Goal: Task Accomplishment & Management: Use online tool/utility

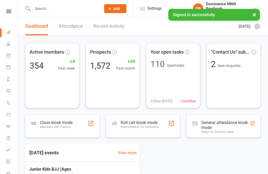
click at [9, 10] on icon at bounding box center [8, 11] width 5 height 3
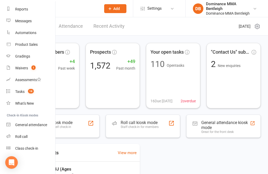
scroll to position [66, 0]
click at [37, 146] on link "Class check-in" at bounding box center [31, 149] width 50 height 12
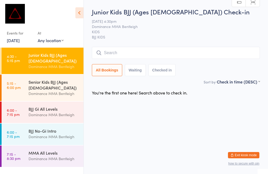
click at [51, 106] on div "BJJ Gi All Levels" at bounding box center [54, 109] width 51 height 6
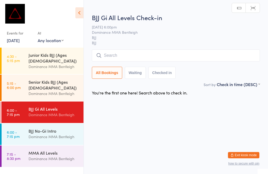
click at [122, 53] on input "search" at bounding box center [176, 56] width 168 height 12
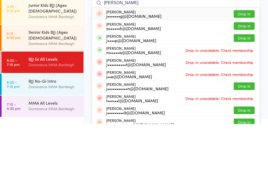
type input "[PERSON_NAME]"
click at [239, 84] on button "Drop in" at bounding box center [244, 88] width 21 height 8
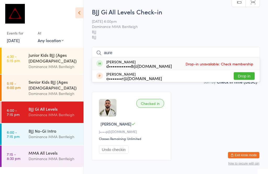
type input "[PERSON_NAME]"
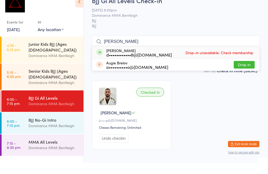
click at [56, 64] on div "Dominance MMA Bentleigh" at bounding box center [54, 67] width 51 height 6
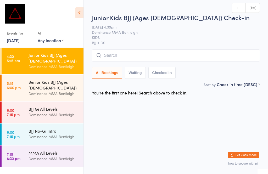
click at [118, 53] on input "search" at bounding box center [176, 56] width 168 height 12
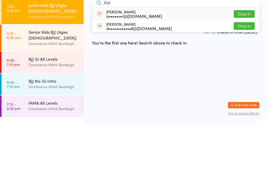
type input "Aur"
click at [242, 72] on button "Drop in" at bounding box center [244, 76] width 21 height 8
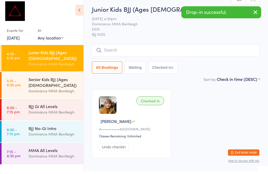
scroll to position [13, 0]
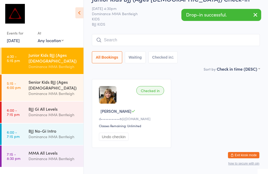
click at [44, 112] on div "Dominance MMA Bentleigh" at bounding box center [54, 115] width 51 height 6
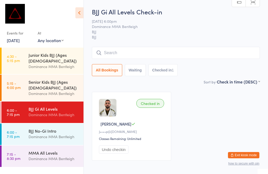
click at [51, 91] on div "Dominance MMA Bentleigh" at bounding box center [54, 94] width 51 height 6
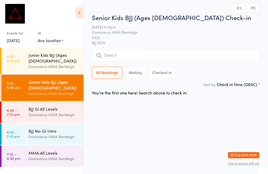
click at [138, 56] on input "search" at bounding box center [176, 56] width 168 height 12
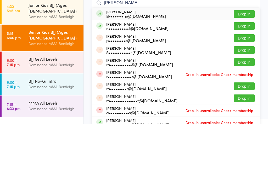
type input "[PERSON_NAME]"
click at [244, 60] on button "Drop in" at bounding box center [244, 64] width 21 height 8
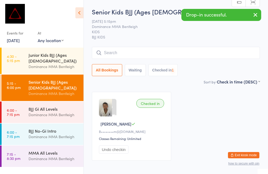
click at [166, 55] on input "search" at bounding box center [176, 53] width 168 height 12
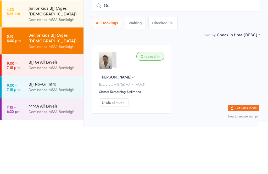
type input "Odih"
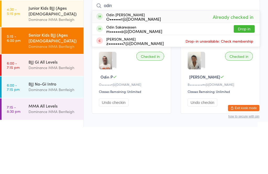
type input "odin"
click at [245, 72] on button "Drop in" at bounding box center [244, 76] width 21 height 8
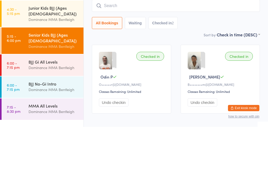
click at [189, 79] on div "Sort by Check in time (DESC) First name (ASC) First name (DESC) Last name (ASC)…" at bounding box center [176, 82] width 168 height 6
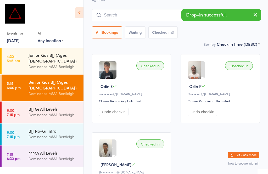
scroll to position [37, 0]
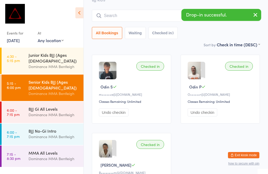
click at [200, 115] on button "Undo checkin" at bounding box center [203, 112] width 30 height 8
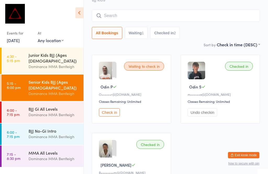
click at [59, 55] on div "Junior Kids BJJ (Ages [DEMOGRAPHIC_DATA])" at bounding box center [54, 58] width 51 height 12
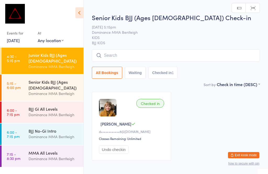
click at [135, 51] on input "search" at bounding box center [176, 56] width 168 height 12
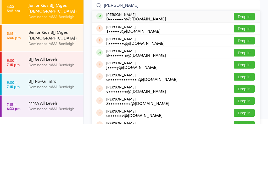
type input "[PERSON_NAME]"
click at [244, 63] on button "Drop in" at bounding box center [244, 67] width 21 height 8
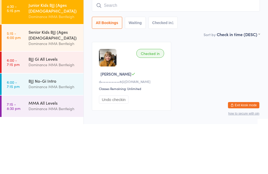
scroll to position [30, 0]
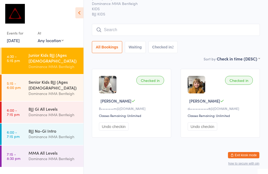
click at [171, 27] on input "search" at bounding box center [176, 30] width 168 height 12
click at [158, 28] on input "Maxim" at bounding box center [176, 30] width 168 height 12
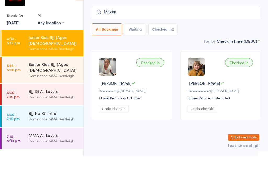
scroll to position [0, 0]
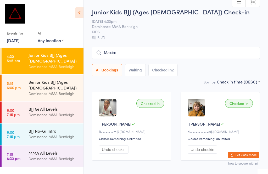
click at [183, 50] on input "Maxim" at bounding box center [176, 53] width 168 height 12
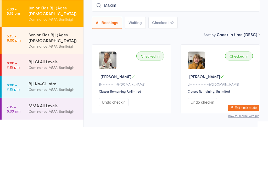
click at [164, 47] on input "Maxim" at bounding box center [176, 53] width 168 height 12
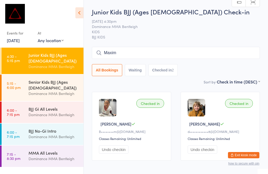
click at [165, 55] on input "Maxim" at bounding box center [176, 53] width 168 height 12
click at [166, 49] on input "[PERSON_NAME]" at bounding box center [176, 53] width 168 height 12
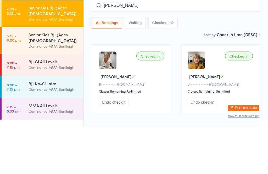
type input "[PERSON_NAME]"
click at [162, 47] on input "[PERSON_NAME]" at bounding box center [176, 53] width 168 height 12
click at [96, 47] on input "[PERSON_NAME]" at bounding box center [176, 53] width 168 height 12
click at [132, 64] on button "Waiting" at bounding box center [135, 70] width 21 height 12
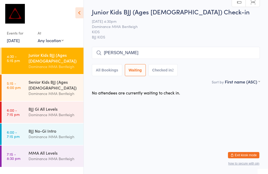
click at [100, 76] on button "All Bookings" at bounding box center [107, 70] width 30 height 12
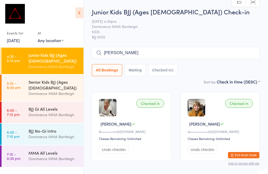
select select "5"
click at [156, 59] on input "[PERSON_NAME]" at bounding box center [176, 53] width 168 height 12
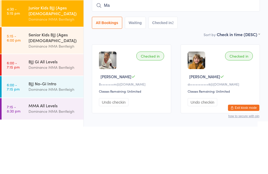
type input "M"
click at [206, 64] on div "All Bookings Waiting Checked in 2" at bounding box center [176, 70] width 168 height 12
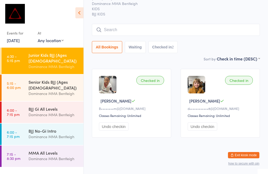
click at [55, 56] on div "Junior Kids BJJ (Ages [DEMOGRAPHIC_DATA])" at bounding box center [54, 58] width 51 height 12
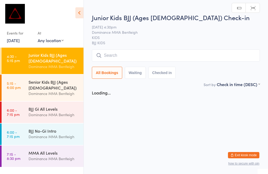
scroll to position [0, 0]
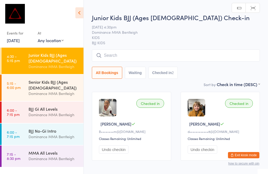
click at [184, 55] on input "search" at bounding box center [176, 56] width 168 height 12
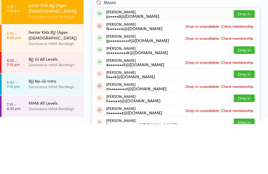
type input "Maxim"
click at [241, 60] on button "Drop in" at bounding box center [244, 64] width 21 height 8
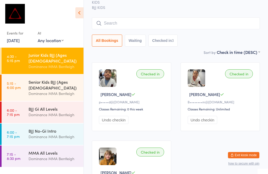
click at [134, 20] on input "search" at bounding box center [176, 23] width 168 height 12
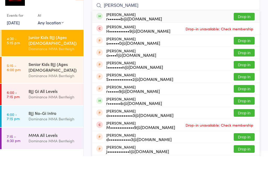
type input "[PERSON_NAME]"
click at [242, 31] on button "Drop in" at bounding box center [244, 35] width 21 height 8
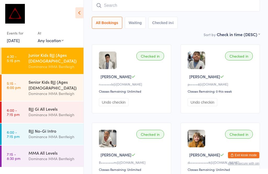
click at [141, 4] on input "search" at bounding box center [176, 5] width 168 height 12
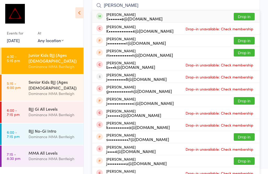
type input "[PERSON_NAME]"
click at [126, 14] on div "[PERSON_NAME] S•••••••e@[DOMAIN_NAME]" at bounding box center [134, 16] width 56 height 8
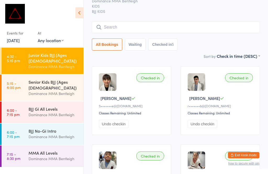
scroll to position [18, 0]
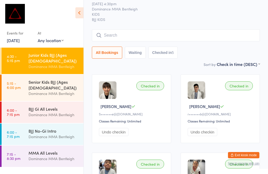
click at [167, 38] on input "search" at bounding box center [176, 35] width 168 height 12
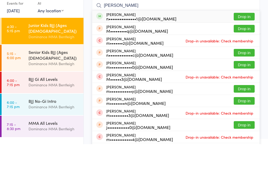
type input "[PERSON_NAME]"
click at [245, 43] on button "Drop in" at bounding box center [244, 47] width 21 height 8
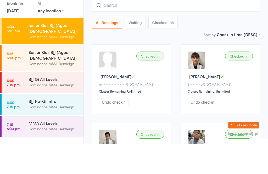
scroll to position [47, 0]
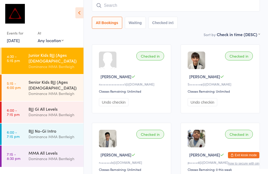
click at [42, 91] on div "Dominance MMA Bentleigh" at bounding box center [54, 94] width 51 height 6
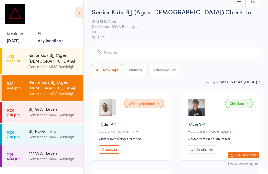
click at [214, 54] on input "search" at bounding box center [176, 53] width 168 height 12
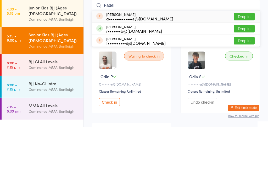
type input "Fadel"
click at [242, 72] on button "Drop in" at bounding box center [244, 76] width 21 height 8
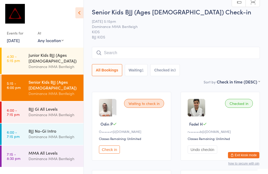
click at [127, 52] on input "search" at bounding box center [176, 53] width 168 height 12
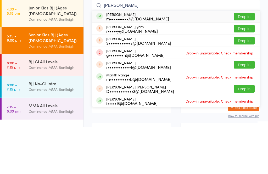
type input "[PERSON_NAME]"
click at [152, 64] on div "m••••••••••7@[DOMAIN_NAME]" at bounding box center [137, 66] width 63 height 4
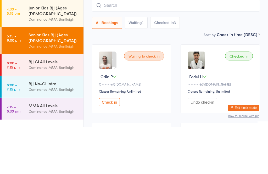
scroll to position [47, 0]
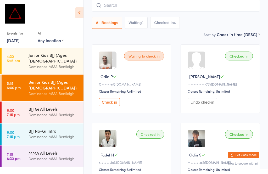
click at [170, 4] on input "search" at bounding box center [176, 5] width 168 height 12
type input "I"
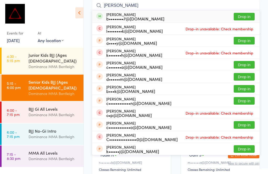
type input "[PERSON_NAME]"
click at [243, 23] on div "[PERSON_NAME] l••••••••k@[DOMAIN_NAME] Drop-in unavailable: Check membership" at bounding box center [176, 29] width 168 height 12
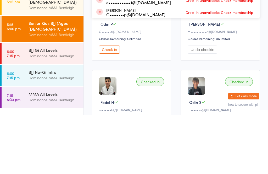
scroll to position [0, 0]
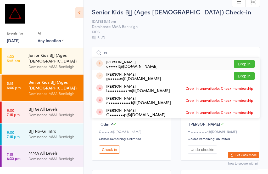
type input "e"
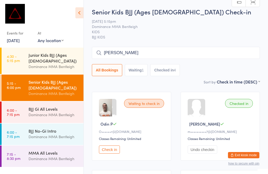
type input "[PERSON_NAME]"
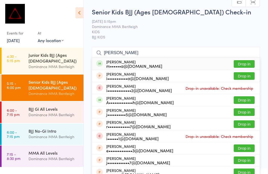
click at [238, 64] on button "Drop in" at bounding box center [244, 64] width 21 height 8
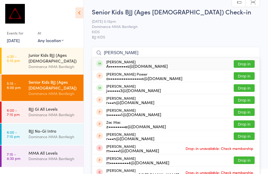
type input "[PERSON_NAME]"
click at [248, 64] on button "Drop in" at bounding box center [244, 64] width 21 height 8
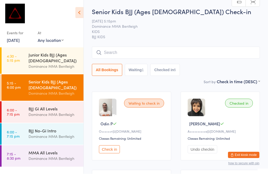
scroll to position [1, 0]
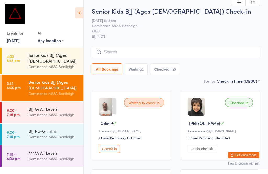
click at [153, 54] on input "search" at bounding box center [176, 52] width 168 height 12
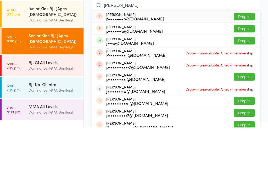
type input "[PERSON_NAME]"
click at [247, 84] on button "Drop in" at bounding box center [244, 88] width 21 height 8
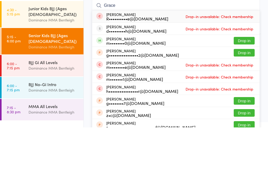
type input "Grace"
click at [243, 84] on button "Drop in" at bounding box center [244, 88] width 21 height 8
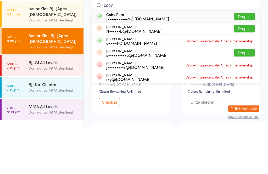
type input "coby"
click at [247, 59] on button "Drop in" at bounding box center [244, 63] width 21 height 8
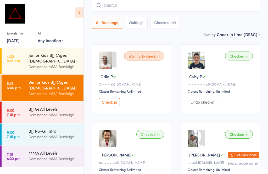
click at [63, 134] on div "Dominance MMA Bentleigh" at bounding box center [54, 137] width 51 height 6
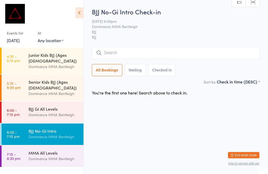
click at [55, 91] on div "Dominance MMA Bentleigh" at bounding box center [54, 94] width 51 height 6
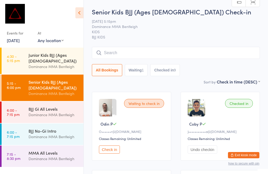
click at [148, 55] on input "search" at bounding box center [176, 53] width 168 height 12
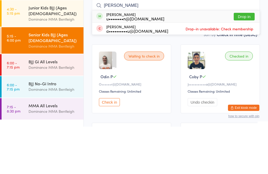
type input "[PERSON_NAME]"
click at [172, 58] on div "[PERSON_NAME] u••••••••n@[DOMAIN_NAME] Drop in" at bounding box center [176, 64] width 168 height 12
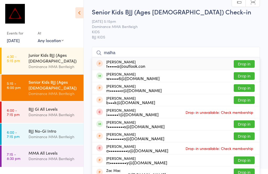
type input "malham"
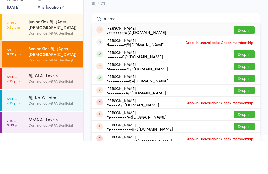
type input "marco"
click at [245, 84] on button "Drop in" at bounding box center [244, 88] width 21 height 8
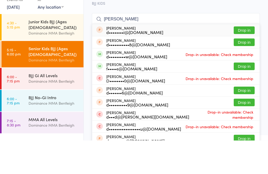
type input "[PERSON_NAME]"
click at [243, 96] on button "Drop in" at bounding box center [244, 100] width 21 height 8
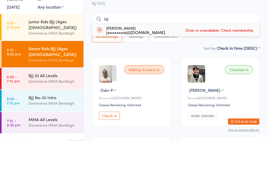
type input "s"
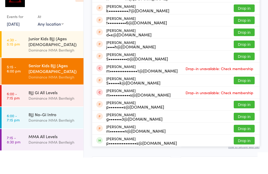
scroll to position [76, 0]
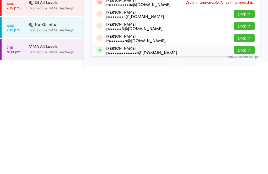
type input "sta"
click at [102, 151] on div "[PERSON_NAME] p•••••••••••••••s@[DOMAIN_NAME] Drop in" at bounding box center [176, 157] width 168 height 12
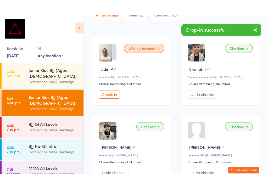
scroll to position [0, 0]
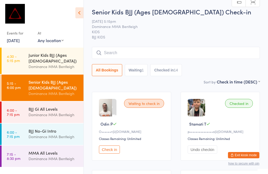
click at [59, 106] on div "BJJ Gi All Levels" at bounding box center [54, 109] width 51 height 6
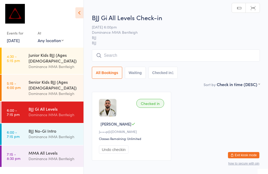
click at [151, 56] on input "search" at bounding box center [176, 56] width 168 height 12
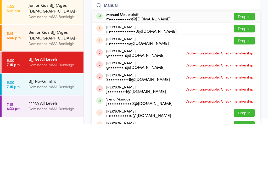
type input "Manual"
click at [245, 63] on button "Drop in" at bounding box center [244, 67] width 21 height 8
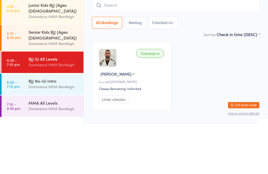
scroll to position [30, 0]
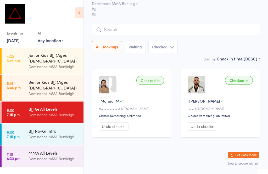
click at [109, 29] on input "search" at bounding box center [176, 30] width 168 height 12
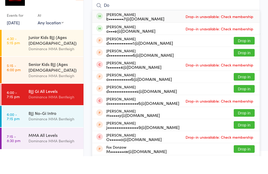
type input "D"
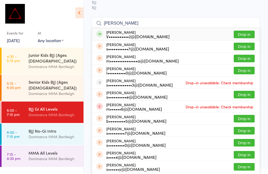
type input "[PERSON_NAME]"
click at [250, 34] on button "Drop in" at bounding box center [244, 35] width 21 height 8
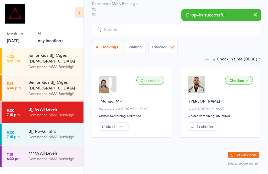
click at [139, 30] on input "search" at bounding box center [176, 30] width 168 height 12
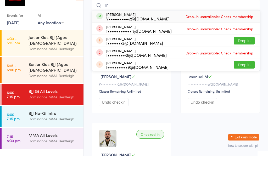
type input "T"
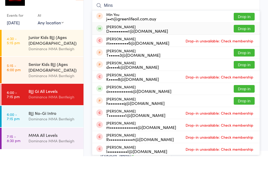
type input "Mins"
click at [127, 47] on div "D••••••••••r@[DOMAIN_NAME]" at bounding box center [137, 49] width 62 height 4
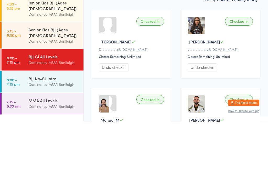
click at [45, 128] on div "BJJ No-Gi Intro" at bounding box center [54, 131] width 51 height 6
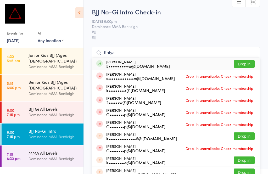
type input "Katya"
click at [159, 62] on div "[PERSON_NAME] 5•••••••••••e@[DOMAIN_NAME] Drop in" at bounding box center [176, 64] width 168 height 12
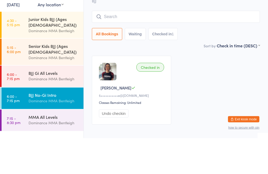
click at [62, 112] on div "Dominance MMA Bentleigh" at bounding box center [54, 115] width 51 height 6
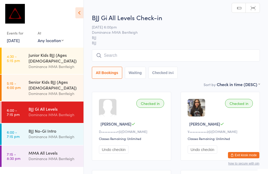
click at [122, 57] on input "search" at bounding box center [176, 56] width 168 height 12
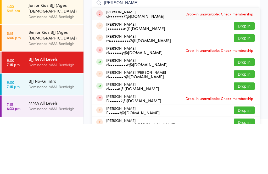
type input "[PERSON_NAME]"
click at [244, 108] on button "Drop in" at bounding box center [244, 112] width 21 height 8
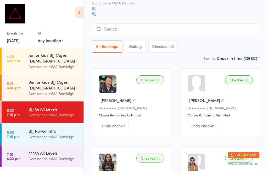
scroll to position [23, 0]
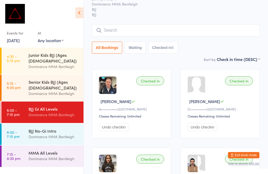
click at [193, 24] on div "BJJ Gi All Levels Check-in [DATE] 6:00pm Dominance MMA Bentleigh BJJ BJJ Manual…" at bounding box center [176, 21] width 168 height 72
click at [203, 31] on input "search" at bounding box center [176, 30] width 168 height 12
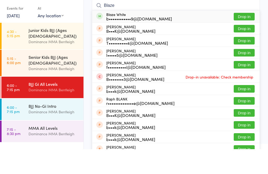
type input "Blaze"
click at [246, 38] on button "Drop in" at bounding box center [244, 42] width 21 height 8
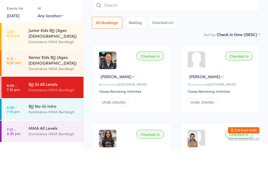
scroll to position [47, 0]
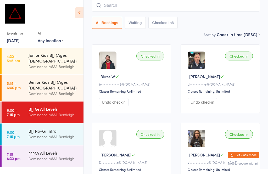
click at [148, 6] on input "search" at bounding box center [176, 5] width 168 height 12
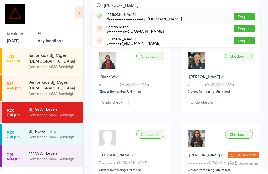
type input "[PERSON_NAME]"
click at [244, 13] on button "Drop in" at bounding box center [244, 17] width 21 height 8
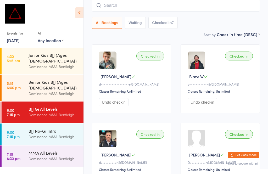
click at [131, 3] on input "search" at bounding box center [176, 5] width 168 height 12
type input "Am"
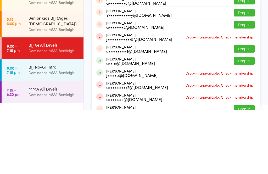
click at [65, 106] on div "BJJ Gi All Levels" at bounding box center [54, 109] width 51 height 6
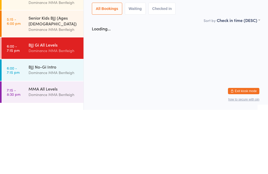
scroll to position [0, 0]
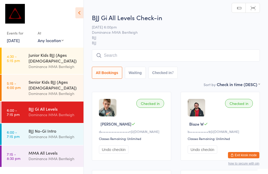
click at [170, 55] on input "search" at bounding box center [176, 56] width 168 height 12
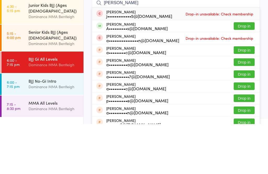
type input "[PERSON_NAME]"
click at [242, 72] on button "Drop in" at bounding box center [244, 76] width 21 height 8
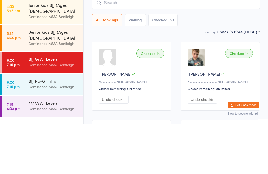
scroll to position [50, 0]
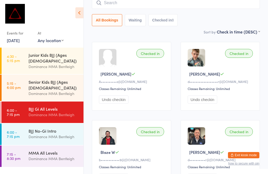
click at [68, 79] on div "Senior Kids BJJ (Ages [DEMOGRAPHIC_DATA])" at bounding box center [54, 85] width 51 height 12
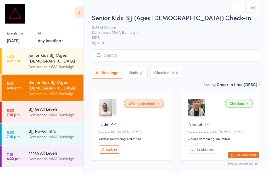
click at [166, 55] on input "search" at bounding box center [176, 56] width 168 height 12
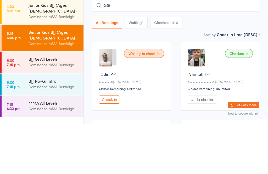
type input "Stam"
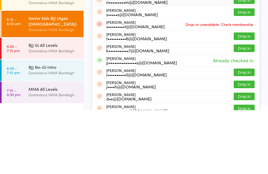
click at [25, 102] on link "6:00 - 7:15 pm BJJ Gi All Levels Dominance MMA Bentleigh" at bounding box center [43, 112] width 82 height 21
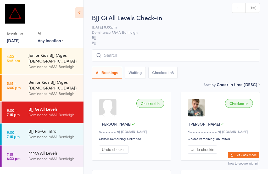
click at [108, 54] on input "search" at bounding box center [176, 56] width 168 height 12
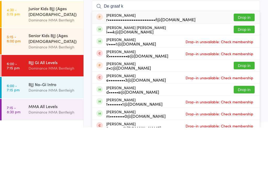
type input "De graaf k"
click at [237, 72] on button "Drop in" at bounding box center [244, 76] width 21 height 8
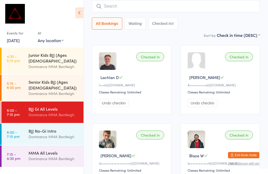
click at [182, 2] on input "search" at bounding box center [176, 6] width 168 height 12
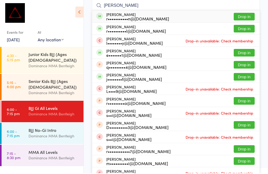
type input "[PERSON_NAME]"
click at [155, 30] on div "r••••••••••l@[DOMAIN_NAME]" at bounding box center [136, 32] width 60 height 4
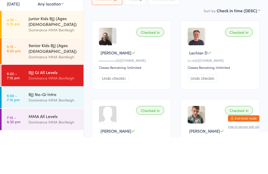
scroll to position [34, 0]
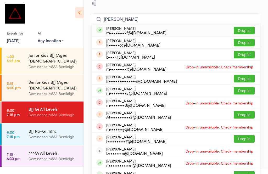
type input "[PERSON_NAME]"
click at [239, 30] on button "Drop in" at bounding box center [244, 31] width 21 height 8
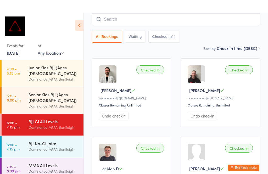
scroll to position [49, 0]
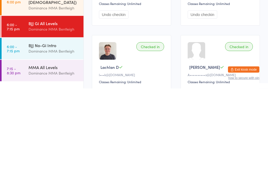
click at [36, 134] on div "Dominance MMA Bentleigh" at bounding box center [54, 137] width 51 height 6
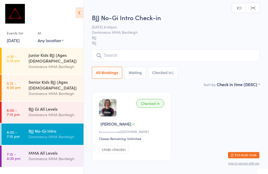
click at [130, 51] on input "search" at bounding box center [176, 56] width 168 height 12
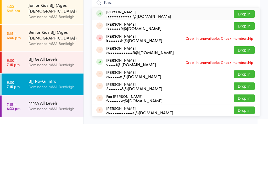
type input "Fara"
click at [240, 60] on button "Drop in" at bounding box center [244, 64] width 21 height 8
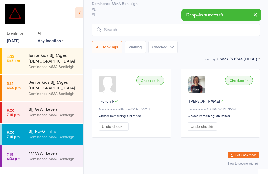
click at [143, 27] on input "search" at bounding box center [176, 30] width 168 height 12
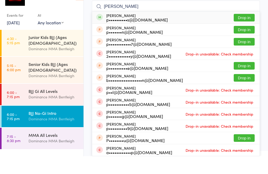
type input "[PERSON_NAME]"
click at [246, 32] on button "Drop in" at bounding box center [244, 36] width 21 height 8
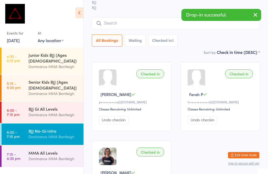
click at [126, 25] on input "search" at bounding box center [176, 23] width 168 height 12
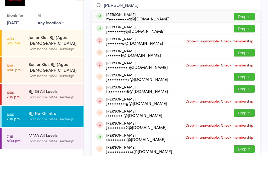
type input "[PERSON_NAME]"
click at [241, 31] on button "Drop in" at bounding box center [244, 35] width 21 height 8
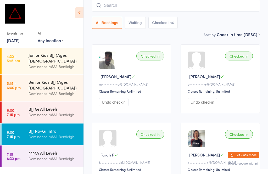
click at [109, 6] on input "search" at bounding box center [176, 5] width 168 height 12
type input "S"
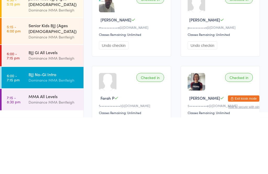
click at [25, 102] on link "6:00 - 7:15 pm BJJ Gi All Levels Dominance MMA Bentleigh" at bounding box center [43, 112] width 82 height 21
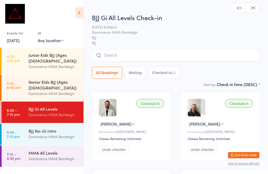
click at [174, 60] on input "search" at bounding box center [176, 56] width 168 height 12
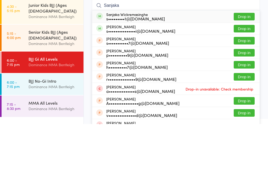
type input "Sanjaka"
click at [244, 63] on button "Drop in" at bounding box center [244, 67] width 21 height 8
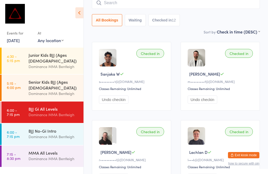
click at [59, 106] on div "BJJ Gi All Levels" at bounding box center [54, 109] width 51 height 6
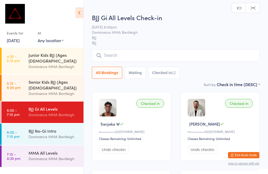
click at [182, 56] on input "search" at bounding box center [176, 56] width 168 height 12
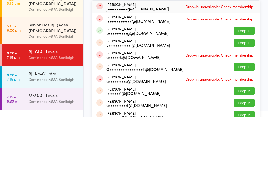
type input "[PERSON_NAME]"
click at [242, 84] on button "Drop in" at bounding box center [244, 88] width 21 height 8
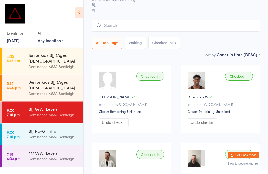
scroll to position [27, 0]
click at [154, 22] on input "search" at bounding box center [176, 26] width 168 height 12
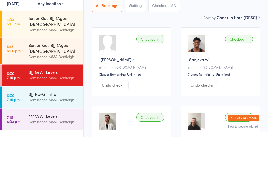
click at [56, 106] on div "BJJ Gi All Levels" at bounding box center [54, 109] width 51 height 6
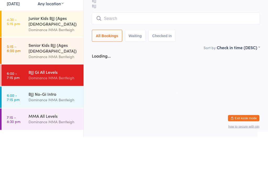
scroll to position [0, 0]
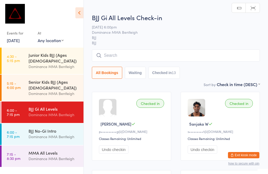
click at [134, 54] on input "search" at bounding box center [176, 56] width 168 height 12
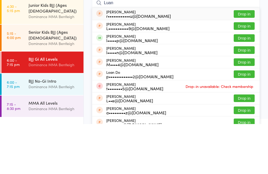
type input "Luan"
click at [243, 84] on button "Drop in" at bounding box center [244, 88] width 21 height 8
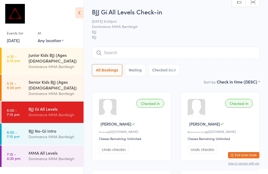
click at [119, 44] on div "BJJ Gi All Levels Check-in [DATE] 6:00pm Dominance MMA Bentleigh BJJ BJJ Manual…" at bounding box center [176, 43] width 168 height 72
click at [118, 49] on input "search" at bounding box center [176, 53] width 168 height 12
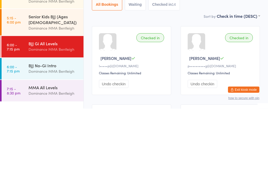
click at [40, 128] on div "BJJ No-Gi Intro" at bounding box center [54, 131] width 51 height 6
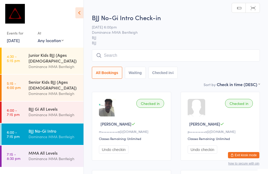
click at [126, 50] on input "search" at bounding box center [176, 56] width 168 height 12
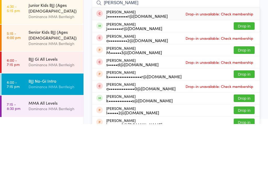
type input "[PERSON_NAME]"
click at [138, 76] on div "j••••••••r@[DOMAIN_NAME]" at bounding box center [134, 78] width 56 height 4
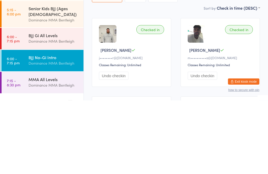
click at [36, 150] on div "MMA All Levels" at bounding box center [54, 153] width 51 height 6
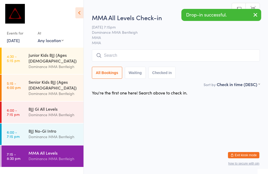
click at [117, 52] on input "search" at bounding box center [176, 56] width 168 height 12
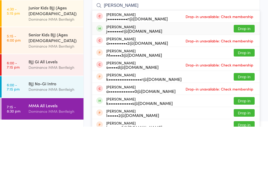
type input "[PERSON_NAME]"
click at [112, 76] on div "j••••••••r@[DOMAIN_NAME]" at bounding box center [134, 78] width 56 height 4
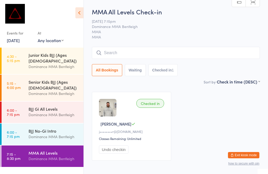
click at [126, 49] on input "search" at bounding box center [176, 53] width 168 height 12
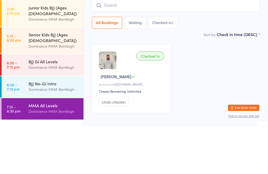
click at [59, 112] on div "Dominance MMA Bentleigh" at bounding box center [54, 115] width 51 height 6
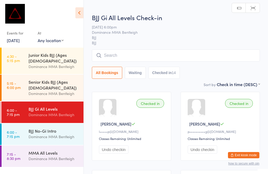
click at [127, 57] on input "search" at bounding box center [176, 56] width 168 height 12
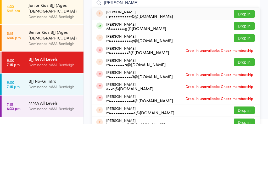
type input "[PERSON_NAME]"
click at [244, 72] on button "Drop in" at bounding box center [244, 76] width 21 height 8
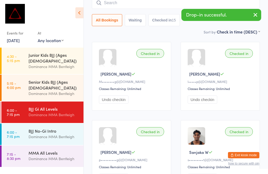
click at [111, 9] on input "search" at bounding box center [176, 3] width 168 height 12
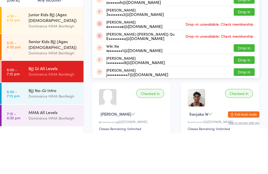
scroll to position [45, 0]
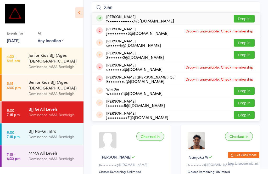
type input "Xian"
click at [240, 19] on button "Drop in" at bounding box center [244, 19] width 21 height 8
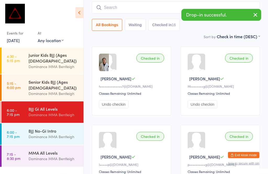
click at [160, 6] on input "search" at bounding box center [176, 8] width 168 height 12
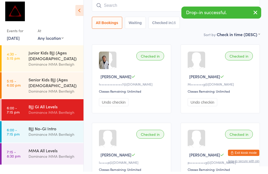
scroll to position [47, 0]
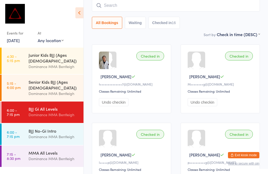
click at [167, 3] on input "search" at bounding box center [176, 5] width 168 height 12
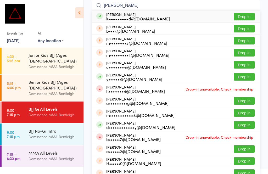
type input "[PERSON_NAME]"
click at [247, 16] on button "Drop in" at bounding box center [244, 17] width 21 height 8
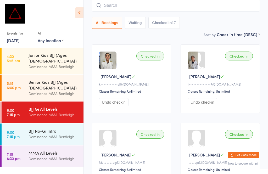
click at [172, 4] on input "search" at bounding box center [176, 5] width 168 height 12
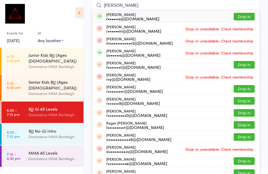
type input "[PERSON_NAME]"
click at [239, 15] on button "Drop in" at bounding box center [244, 17] width 21 height 8
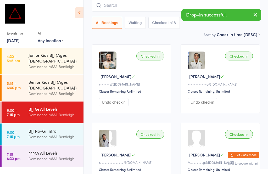
click at [59, 128] on div "BJJ No-Gi Intro" at bounding box center [54, 131] width 51 height 6
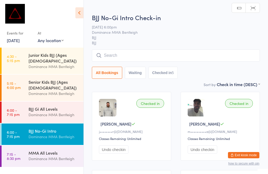
click at [158, 54] on input "search" at bounding box center [176, 56] width 168 height 12
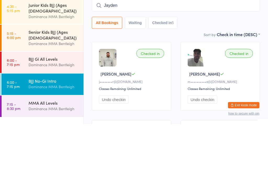
type input "Jayden"
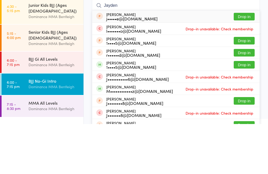
scroll to position [50, 0]
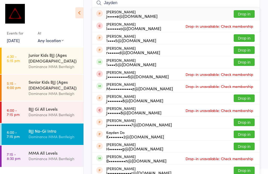
click at [244, 36] on button "Drop in" at bounding box center [244, 38] width 21 height 8
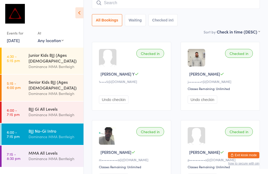
click at [244, 4] on input "search" at bounding box center [176, 3] width 168 height 12
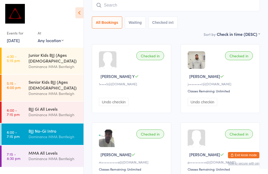
scroll to position [47, 0]
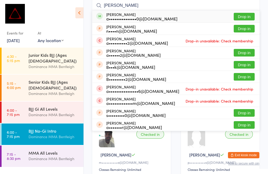
type input "[PERSON_NAME]"
click at [248, 16] on button "Drop in" at bounding box center [244, 17] width 21 height 8
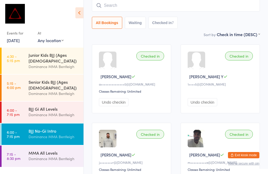
click at [229, 8] on input "search" at bounding box center [176, 5] width 168 height 12
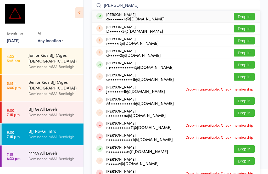
type input "[PERSON_NAME]"
click at [245, 16] on button "Drop in" at bounding box center [244, 17] width 21 height 8
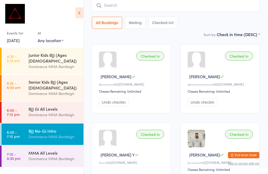
click at [129, 7] on input "search" at bounding box center [176, 5] width 168 height 12
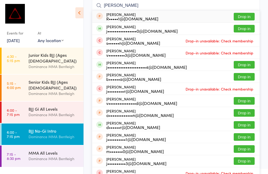
type input "[PERSON_NAME]"
click at [243, 29] on button "Drop in" at bounding box center [244, 29] width 21 height 8
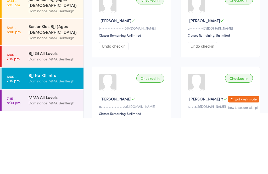
click at [57, 112] on div "Dominance MMA Bentleigh" at bounding box center [54, 115] width 51 height 6
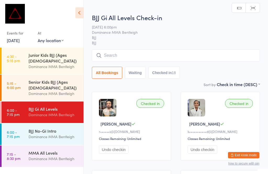
click at [149, 59] on input "search" at bounding box center [176, 56] width 168 height 12
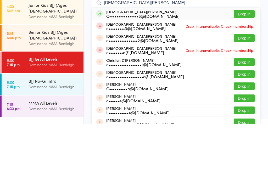
type input "[DEMOGRAPHIC_DATA][PERSON_NAME]"
click at [242, 60] on button "Drop in" at bounding box center [244, 64] width 21 height 8
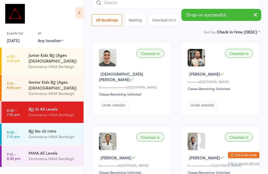
click at [147, 6] on input "search" at bounding box center [176, 3] width 168 height 12
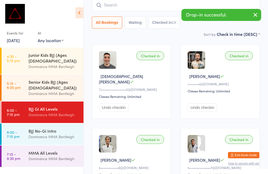
scroll to position [47, 0]
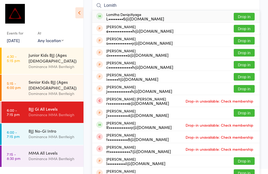
type input "Lomith"
click at [247, 16] on button "Drop in" at bounding box center [244, 17] width 21 height 8
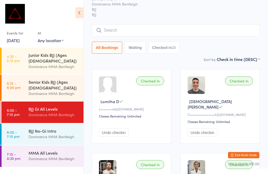
click at [124, 27] on input "search" at bounding box center [176, 30] width 168 height 12
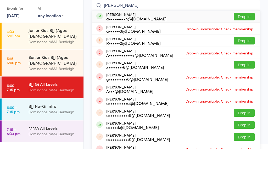
type input "[PERSON_NAME]"
click at [248, 38] on button "Drop in" at bounding box center [244, 42] width 21 height 8
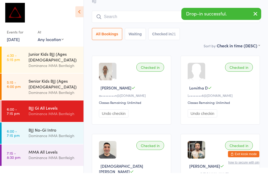
scroll to position [36, 0]
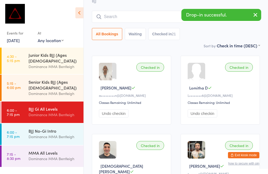
click at [113, 9] on div "BJJ Gi All Levels Check-in [DATE] 6:00pm Dominance MMA Bentleigh BJJ BJJ Manual…" at bounding box center [176, 7] width 168 height 72
click at [116, 15] on input "search" at bounding box center [176, 17] width 168 height 12
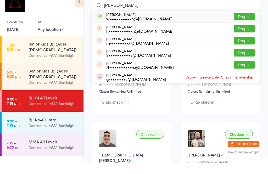
type input "[PERSON_NAME]"
click at [247, 24] on button "Drop in" at bounding box center [244, 28] width 21 height 8
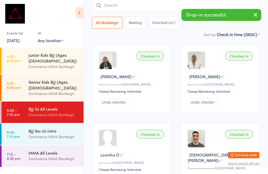
click at [38, 134] on div "Dominance MMA Bentleigh" at bounding box center [54, 137] width 51 height 6
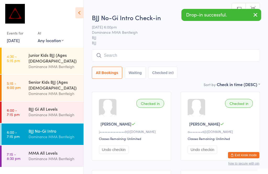
click at [132, 51] on input "search" at bounding box center [176, 56] width 168 height 12
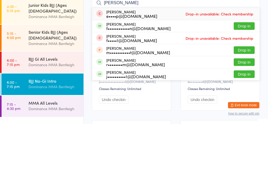
type input "[PERSON_NAME]"
click at [243, 72] on button "Drop in" at bounding box center [244, 76] width 21 height 8
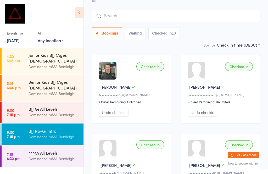
scroll to position [18, 0]
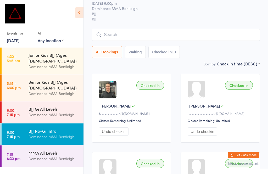
click at [120, 38] on input "search" at bounding box center [176, 35] width 168 height 12
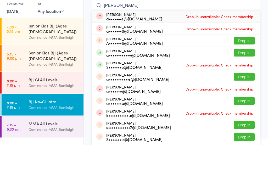
type input "[PERSON_NAME]"
click at [242, 79] on button "Drop in" at bounding box center [244, 83] width 21 height 8
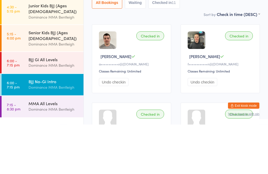
click at [62, 106] on div "BJJ Gi All Levels" at bounding box center [54, 109] width 51 height 6
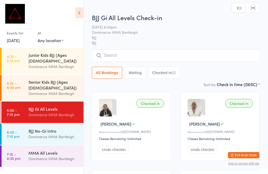
click at [132, 55] on input "search" at bounding box center [176, 56] width 168 height 12
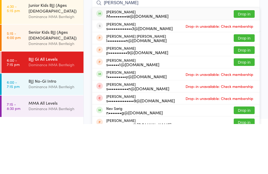
type input "[PERSON_NAME]"
click at [245, 60] on button "Drop in" at bounding box center [244, 64] width 21 height 8
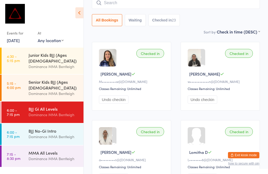
click at [118, 4] on input "search" at bounding box center [176, 3] width 168 height 12
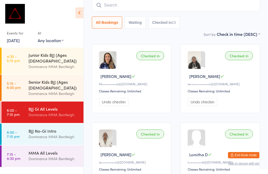
scroll to position [47, 0]
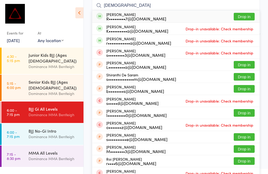
type input "[DEMOGRAPHIC_DATA]"
click at [245, 16] on button "Drop in" at bounding box center [244, 17] width 21 height 8
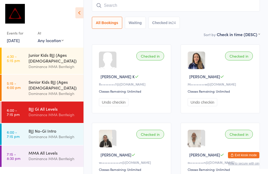
click at [199, 9] on input "search" at bounding box center [176, 5] width 168 height 12
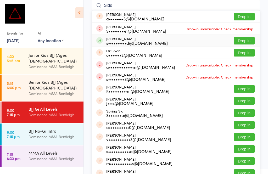
type input "Sidd"
click at [240, 40] on button "Drop in" at bounding box center [244, 41] width 21 height 8
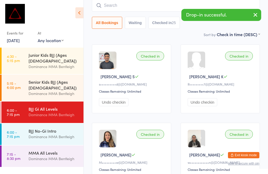
click at [150, 4] on input "search" at bounding box center [176, 5] width 168 height 12
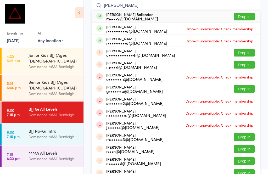
type input "[PERSON_NAME]"
click at [245, 19] on button "Drop in" at bounding box center [244, 17] width 21 height 8
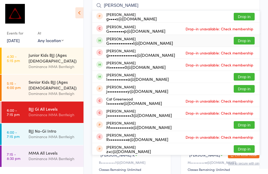
type input "[PERSON_NAME]"
click at [244, 39] on button "Drop in" at bounding box center [244, 41] width 21 height 8
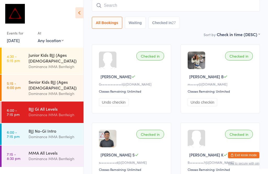
click at [117, 5] on input "search" at bounding box center [176, 5] width 168 height 12
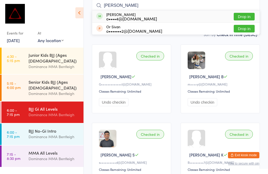
type input "[PERSON_NAME]"
click at [242, 14] on button "Drop in" at bounding box center [244, 17] width 21 height 8
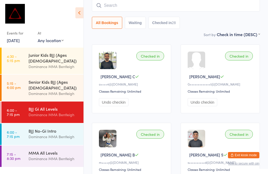
click at [133, 3] on input "search" at bounding box center [176, 5] width 168 height 12
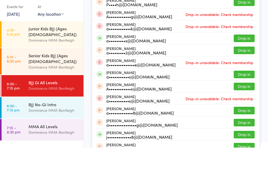
type input "[PERSON_NAME]"
click at [143, 101] on div "a•••••••••••s@[DOMAIN_NAME]" at bounding box center [137, 103] width 63 height 4
